Goal: Information Seeking & Learning: Find specific fact

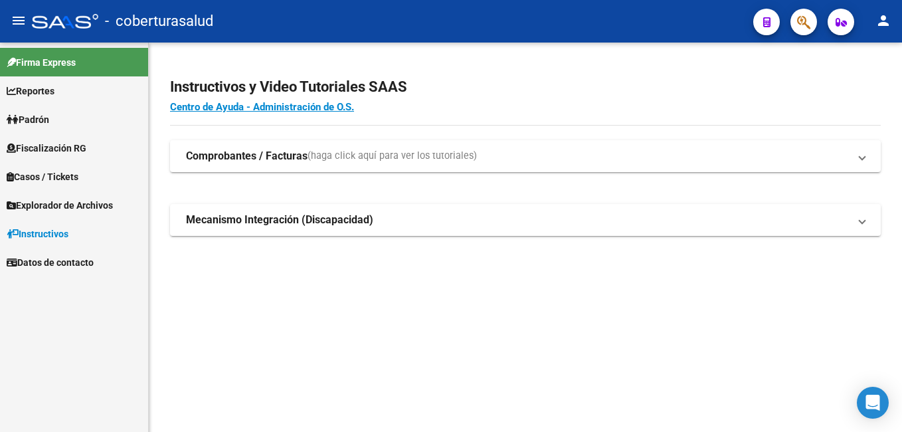
click at [426, 351] on mat-sidenav-content "Instructivos y Video Tutoriales SAAS Centro de Ayuda - Administración de O.S. C…" at bounding box center [525, 237] width 753 height 389
click at [86, 146] on span "Fiscalización RG" at bounding box center [47, 148] width 80 height 15
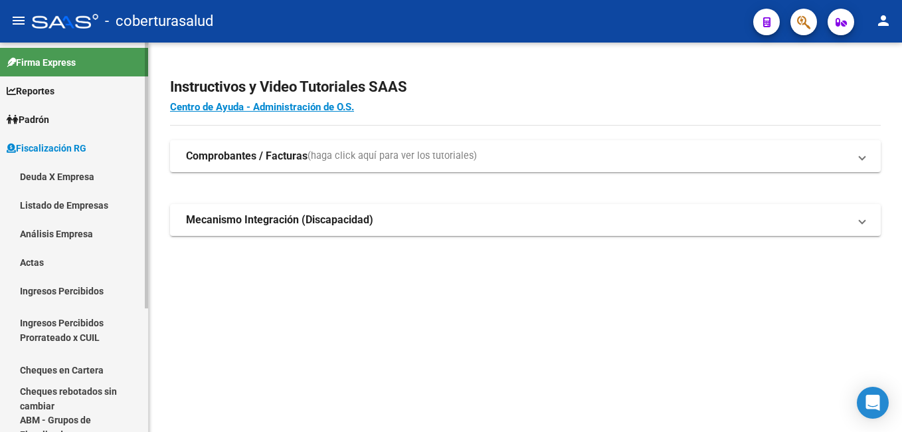
click at [98, 205] on link "Listado de Empresas" at bounding box center [74, 205] width 148 height 29
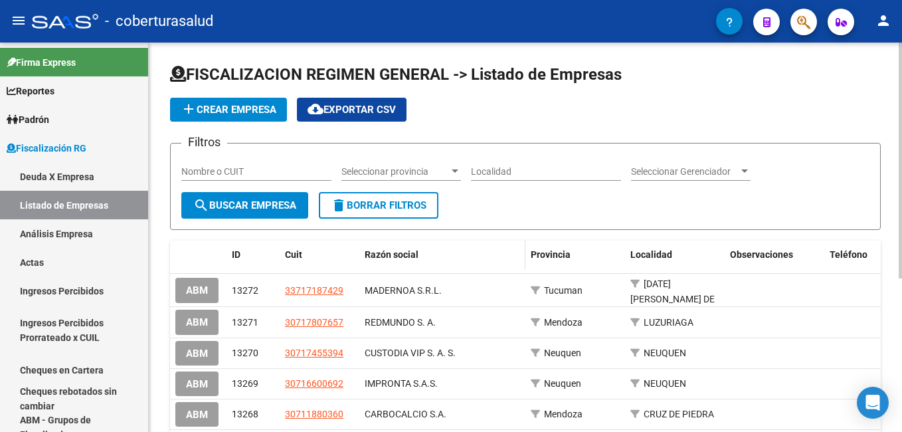
click at [439, 260] on div "Razón social" at bounding box center [442, 254] width 155 height 15
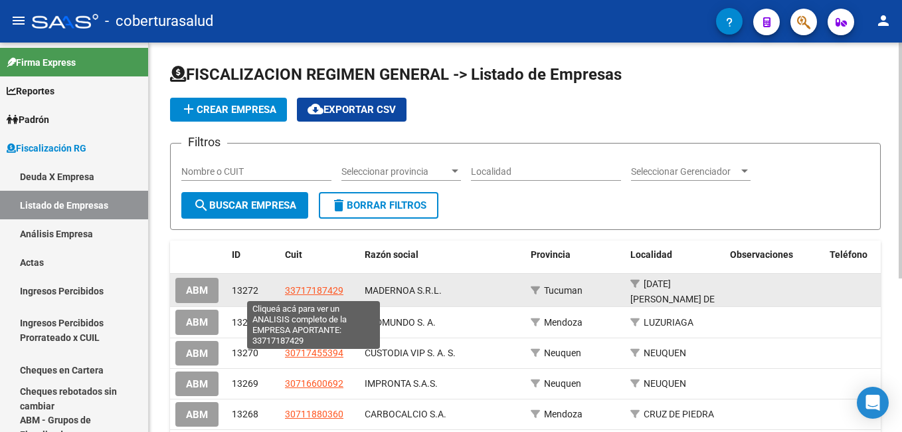
click at [302, 288] on span "33717187429" at bounding box center [314, 290] width 58 height 11
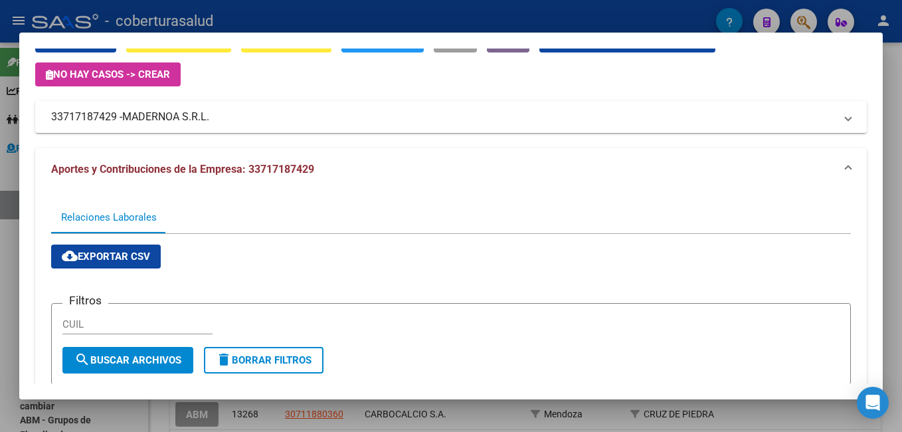
scroll to position [262, 0]
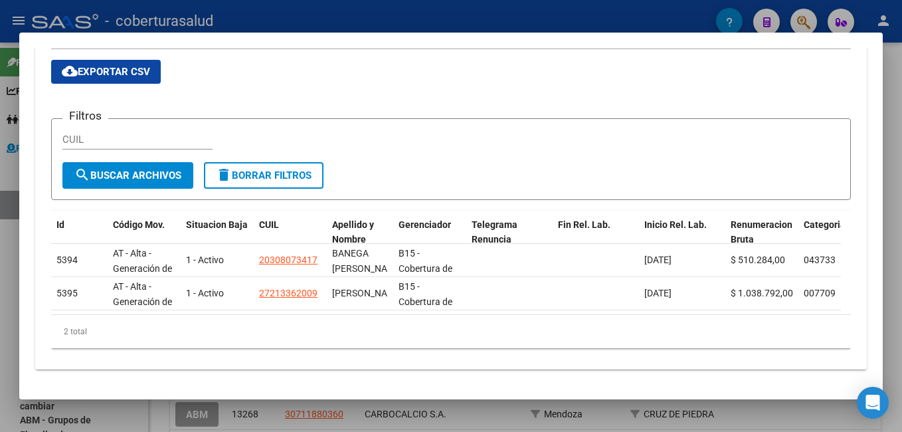
drag, startPoint x: 897, startPoint y: 92, endPoint x: 864, endPoint y: 72, distance: 38.7
click at [896, 90] on div at bounding box center [451, 216] width 902 height 432
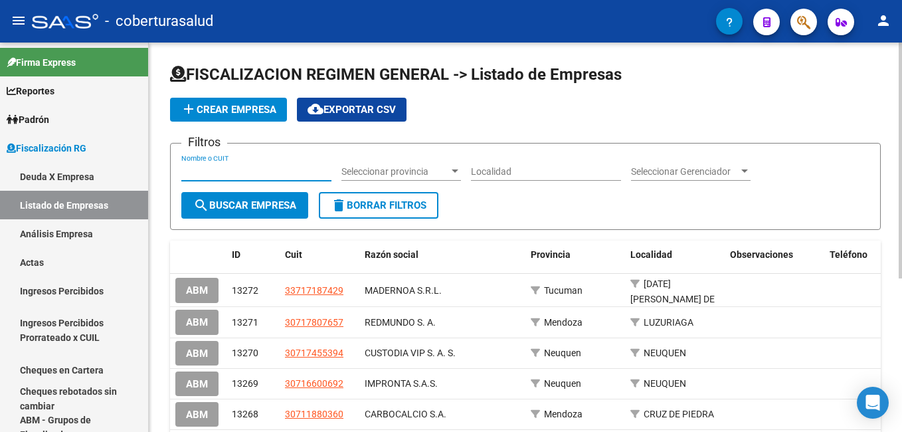
click at [236, 172] on input "Nombre o CUIT" at bounding box center [256, 171] width 150 height 11
paste input "30709686131"
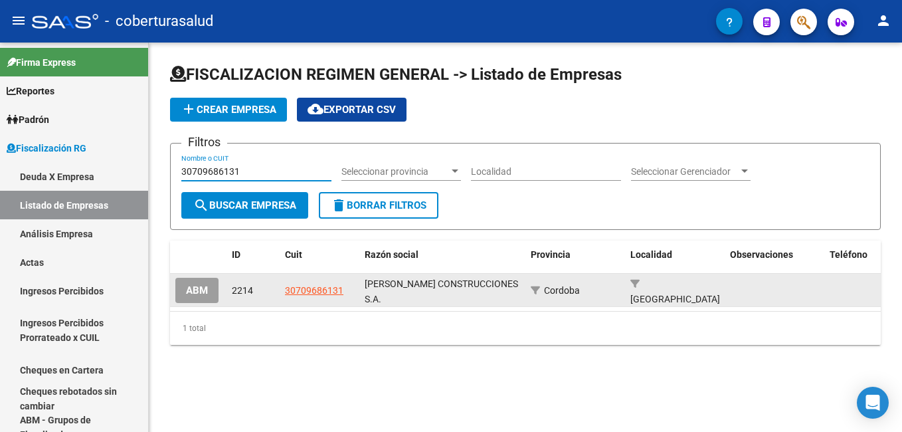
type input "30709686131"
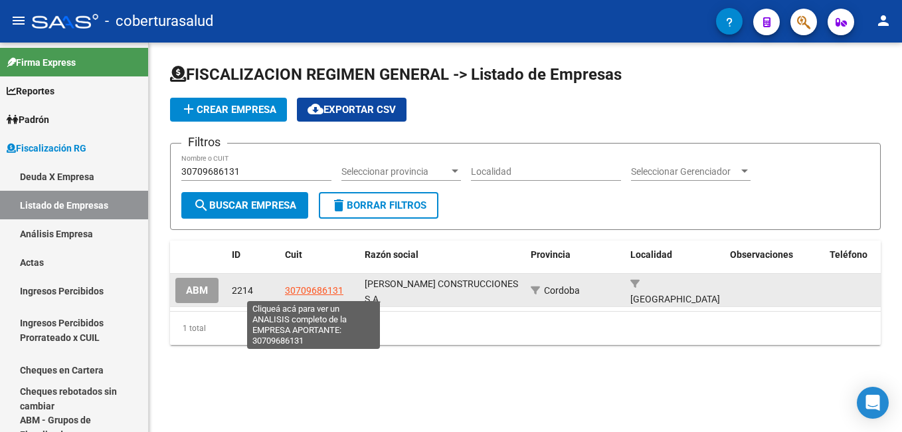
click at [311, 292] on span "30709686131" at bounding box center [314, 290] width 58 height 11
type textarea "30709686131"
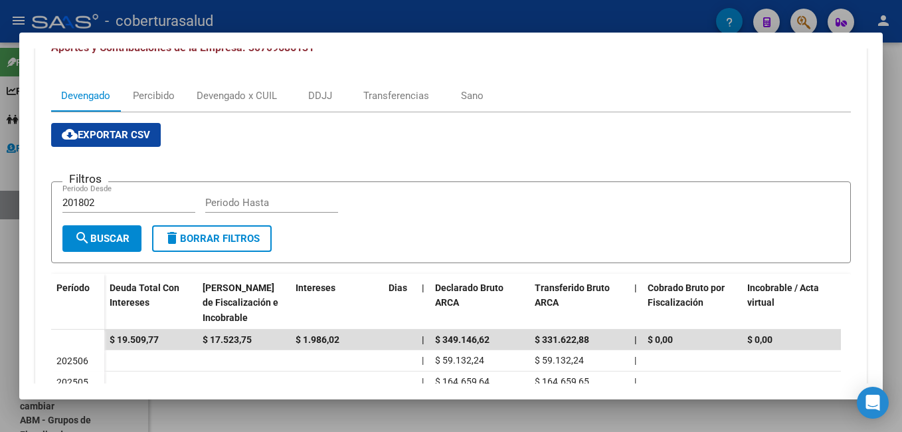
scroll to position [169, 0]
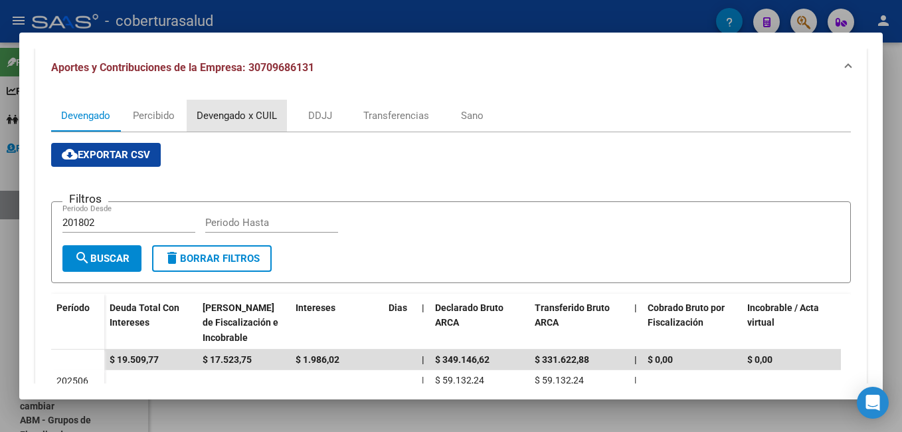
click at [218, 112] on div "Devengado x CUIL" at bounding box center [237, 115] width 80 height 15
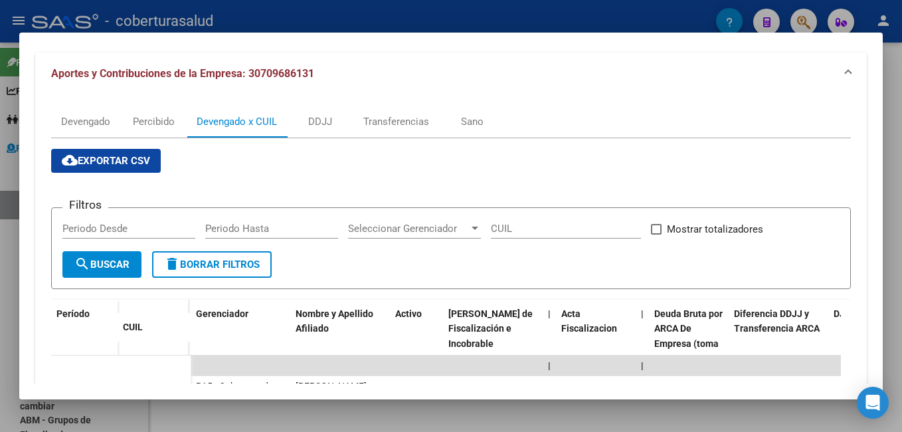
scroll to position [136, 0]
